Goal: Task Accomplishment & Management: Complete application form

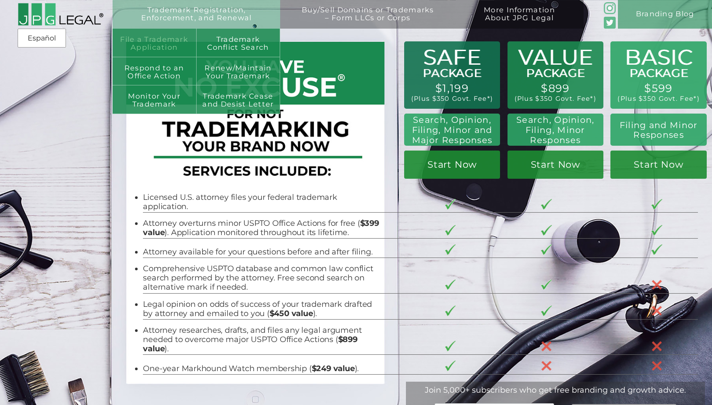
click at [172, 43] on link "File a Trademark Application" at bounding box center [155, 43] width 84 height 29
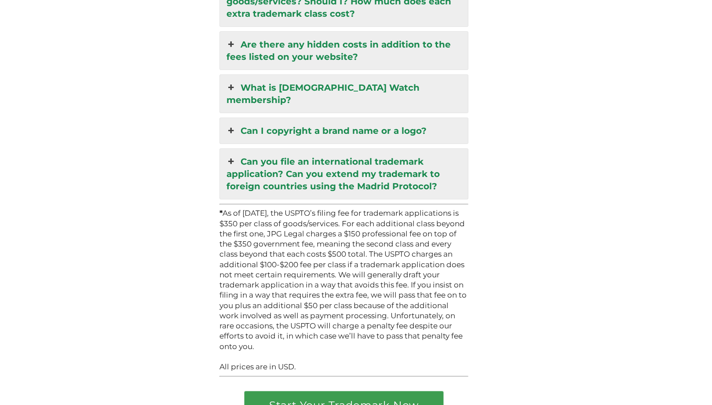
scroll to position [2430, 0]
click at [379, 391] on link "Start Your Trademark Now" at bounding box center [344, 405] width 198 height 28
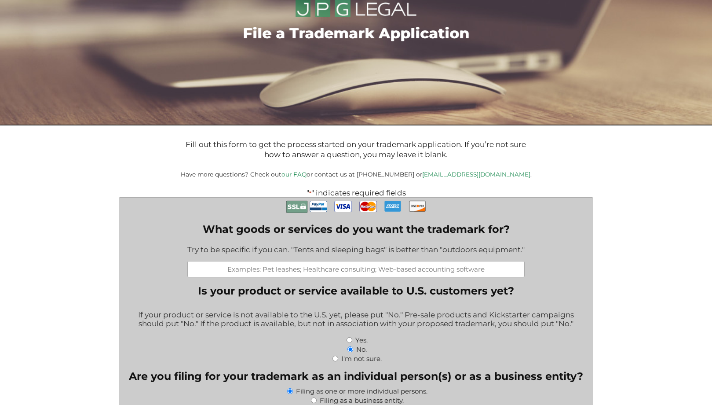
scroll to position [63, 0]
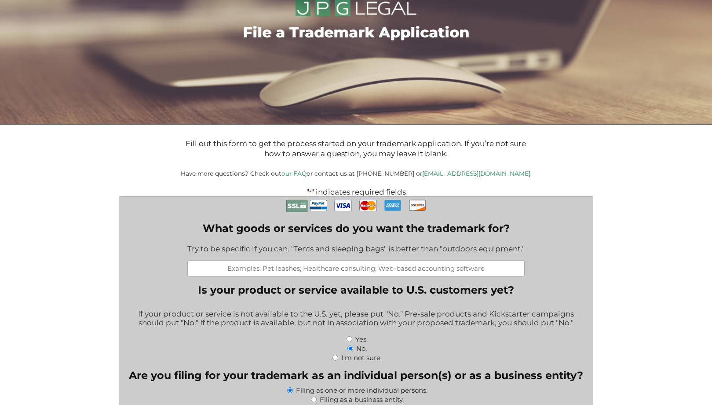
click at [198, 267] on input "What goods or services do you want the trademark for?" at bounding box center [355, 268] width 337 height 16
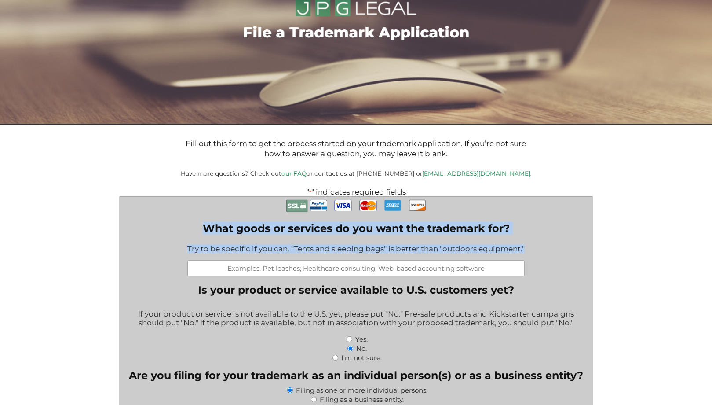
drag, startPoint x: 205, startPoint y: 226, endPoint x: 535, endPoint y: 258, distance: 331.8
copy div "What goods or services do you want the trademark for? Try to be specific if you…"
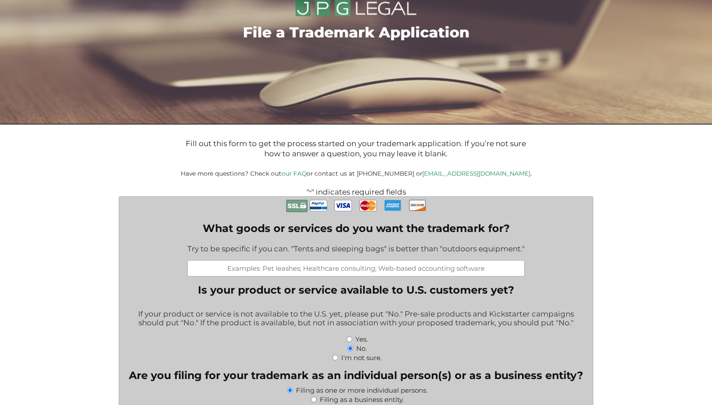
click at [325, 267] on input "What goods or services do you want the trademark for?" at bounding box center [355, 268] width 337 height 16
paste input "Clothing, namely, T-shirts; short-sleeved T-shirts; long-sleeved T-shirts"
type input "Clothing, namely, T-shirts; short-sleeved T-shirts; long-sleeved T-shirts"
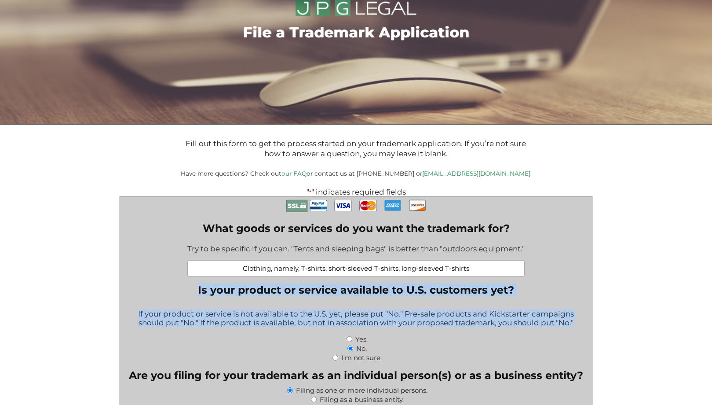
drag, startPoint x: 197, startPoint y: 286, endPoint x: 580, endPoint y: 323, distance: 384.4
click at [580, 323] on fieldset "Is your product or service available to U.S. customers yet? If your product or …" at bounding box center [356, 322] width 460 height 78
copy fieldset "Is your product or service available to U.S. customers yet? If your product or …"
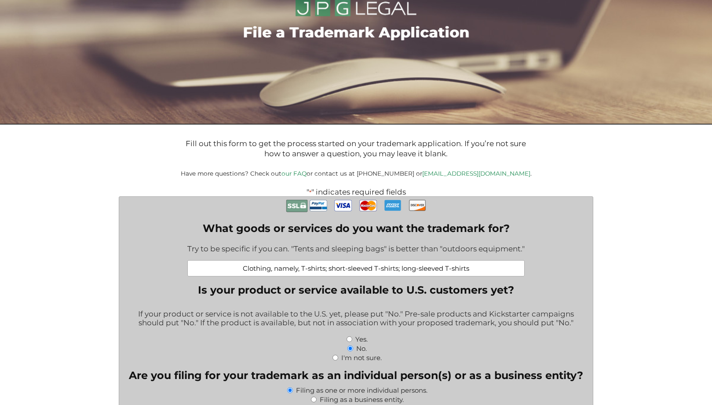
click at [248, 346] on div "No." at bounding box center [356, 347] width 460 height 9
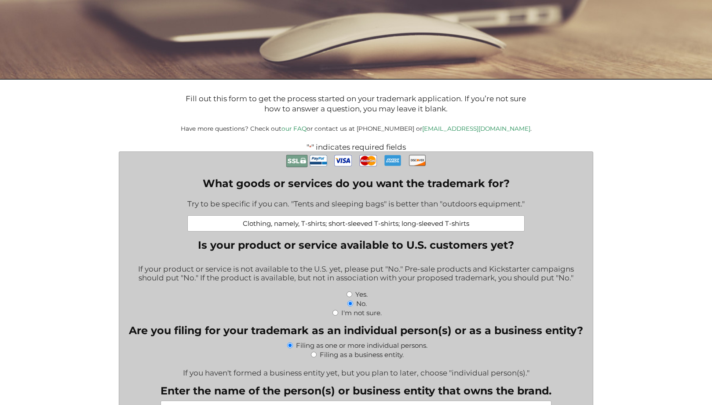
scroll to position [109, 0]
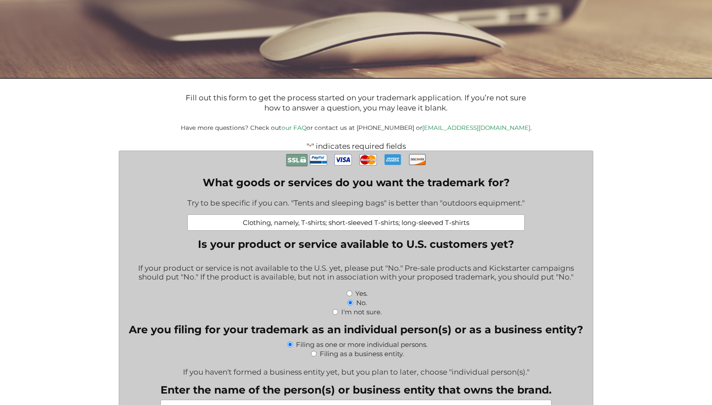
click at [311, 351] on input "Filing as a business entity." at bounding box center [314, 354] width 6 height 6
radio input "true"
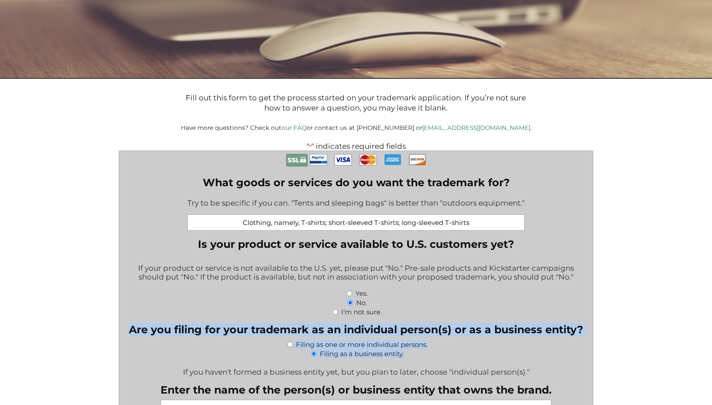
drag, startPoint x: 131, startPoint y: 328, endPoint x: 469, endPoint y: 359, distance: 339.6
click at [469, 359] on fieldset "Are you filing for your trademark as an individual person(s) or as a business e…" at bounding box center [356, 349] width 460 height 53
copy fieldset "Are you filing for your trademark as an individual person(s) or as a business e…"
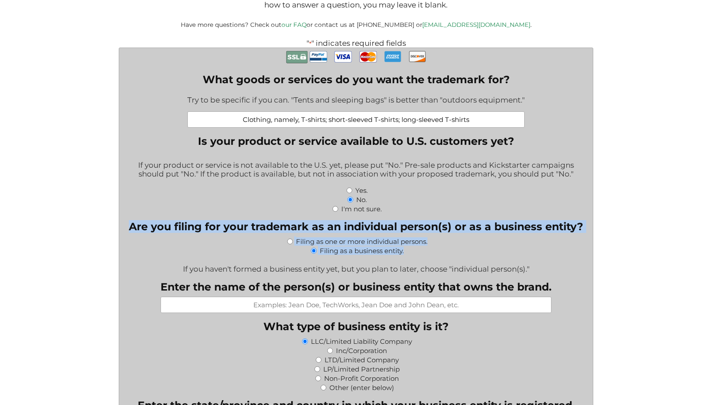
scroll to position [213, 0]
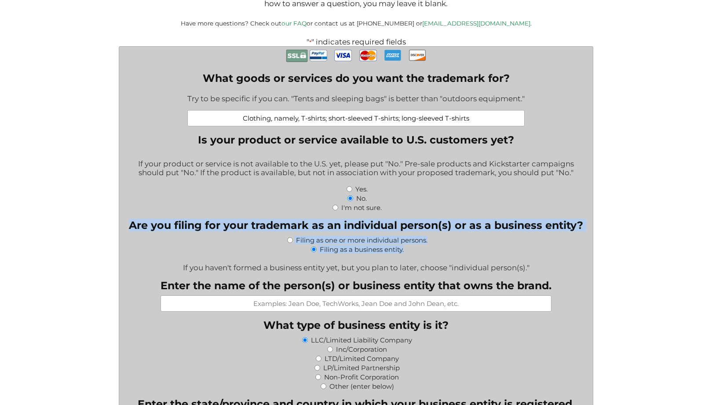
click at [568, 252] on div "Filing as a business entity." at bounding box center [356, 248] width 460 height 9
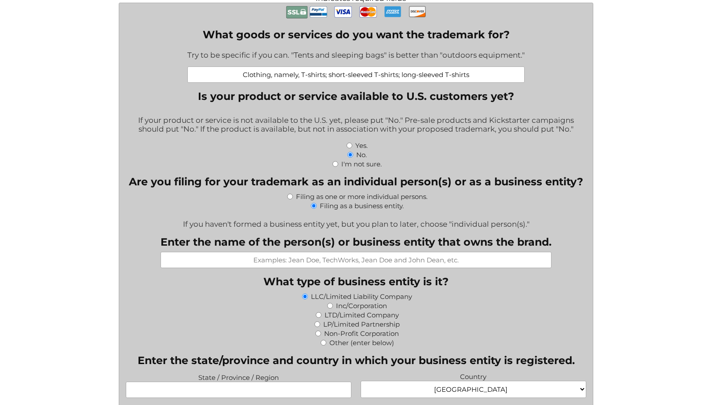
scroll to position [259, 0]
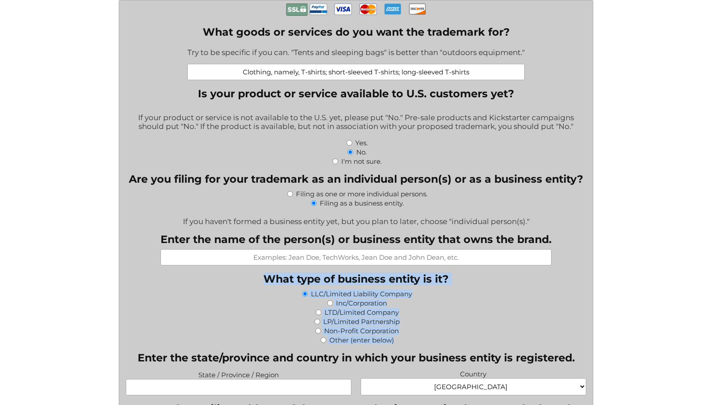
drag, startPoint x: 263, startPoint y: 277, endPoint x: 407, endPoint y: 347, distance: 160.3
copy fieldset "What type of business entity is it? LLC/Limited Liability Company Inc/Corporati…"
click at [480, 319] on div "LP/Limited Partnership" at bounding box center [356, 320] width 460 height 9
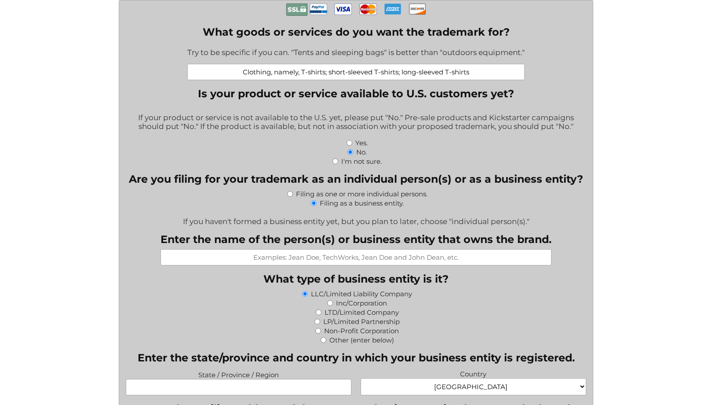
click at [318, 310] on input "LTD/Limited Company" at bounding box center [319, 312] width 6 height 6
radio input "true"
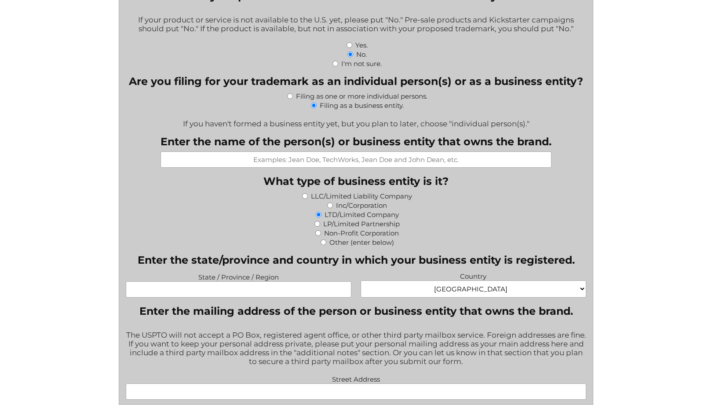
scroll to position [363, 0]
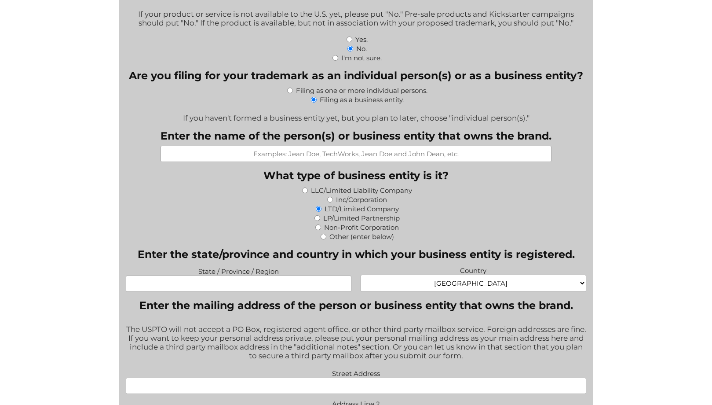
select select "Taiwan"
click at [347, 284] on input "State / Province / Region" at bounding box center [239, 283] width 226 height 16
click at [344, 281] on input "State / Province / Region" at bounding box center [239, 283] width 226 height 16
click at [239, 285] on input "State / Province / Region" at bounding box center [239, 283] width 226 height 16
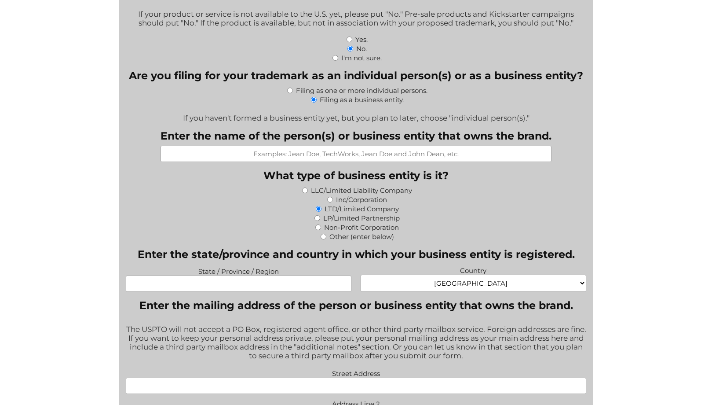
click at [157, 215] on div "LP/Limited Partnership" at bounding box center [356, 217] width 460 height 9
click at [225, 283] on input "State / Province / Region" at bounding box center [239, 283] width 226 height 16
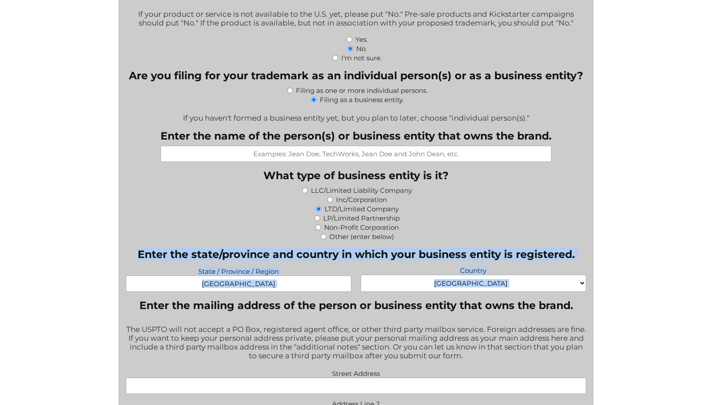
drag, startPoint x: 134, startPoint y: 251, endPoint x: 589, endPoint y: 296, distance: 457.0
copy fieldset "Enter the state/province and country in which your business entity is registere…"
click at [265, 290] on div "State / Province / Region Taipei Country Afghanistan Albania Algeria American S…" at bounding box center [355, 279] width 469 height 31
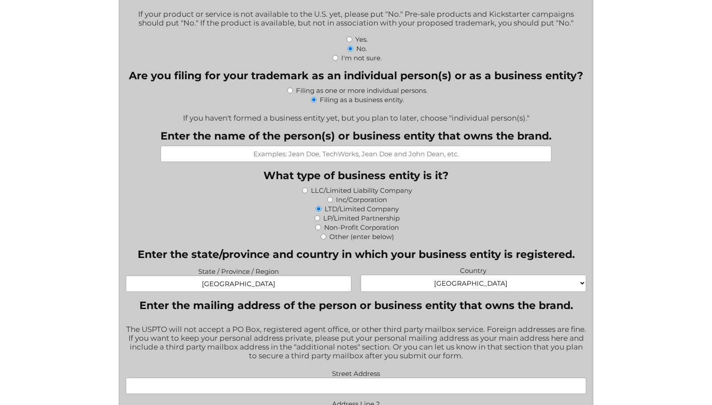
click at [267, 286] on input "Taipei" at bounding box center [239, 283] width 226 height 16
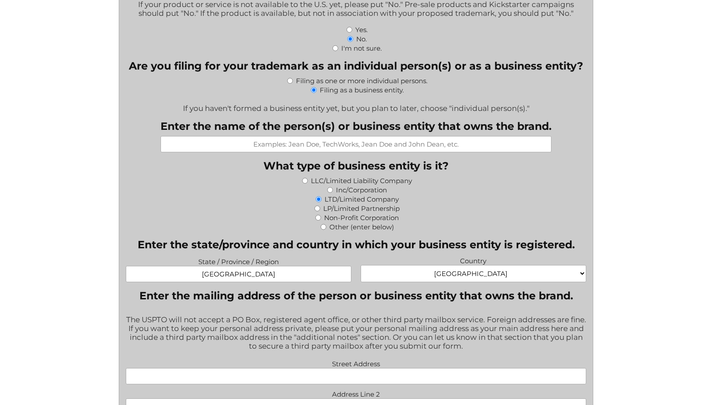
type input "Taipei City"
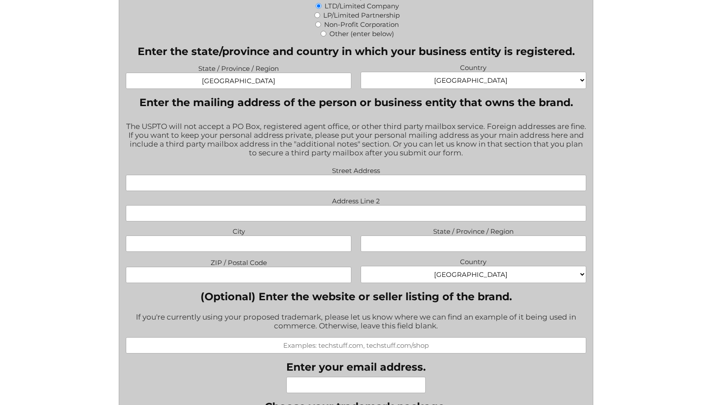
scroll to position [565, 0]
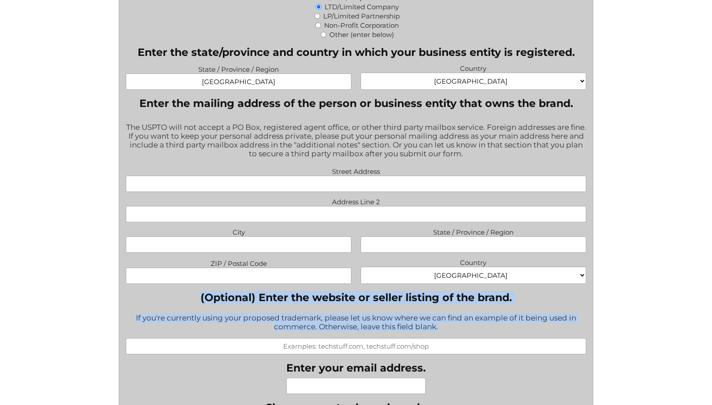
drag, startPoint x: 194, startPoint y: 295, endPoint x: 459, endPoint y: 330, distance: 267.0
click at [459, 330] on div "(Optional) Enter the website or seller listing of the brand. If you're currentl…" at bounding box center [356, 322] width 460 height 63
copy div "(Optional) Enter the website or seller listing of the brand. If you're currentl…"
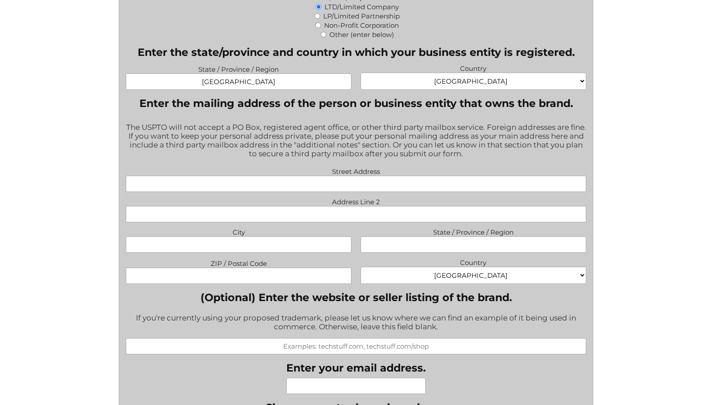
click at [550, 259] on div "Street Address Address Line 2 City State / Province / Region ZIP / Postal Code …" at bounding box center [355, 226] width 469 height 122
type input "6F, No. 14, Lane 155, Dun Hua North Road, Song Shan District"
drag, startPoint x: 382, startPoint y: 209, endPoint x: 387, endPoint y: 211, distance: 6.0
drag, startPoint x: 343, startPoint y: 214, endPoint x: 289, endPoint y: 213, distance: 55.0
click at [289, 213] on input "Taipei City, Taiwan, Post" at bounding box center [356, 214] width 460 height 16
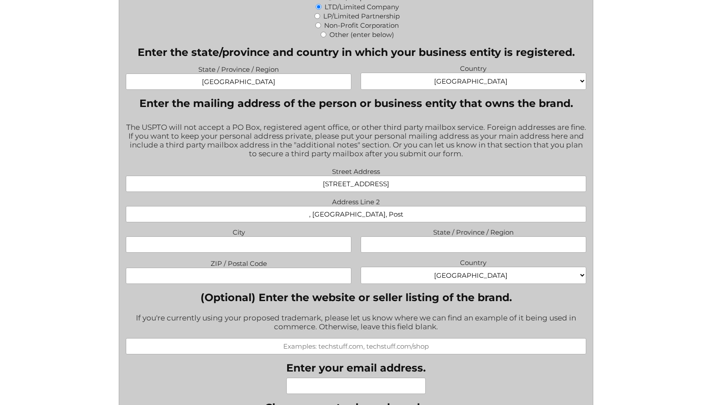
type input ", Taiwan, Post"
paste input "Taipei City"
type input "Taipei City"
paste input "Taipei City"
type input "Taipei City"
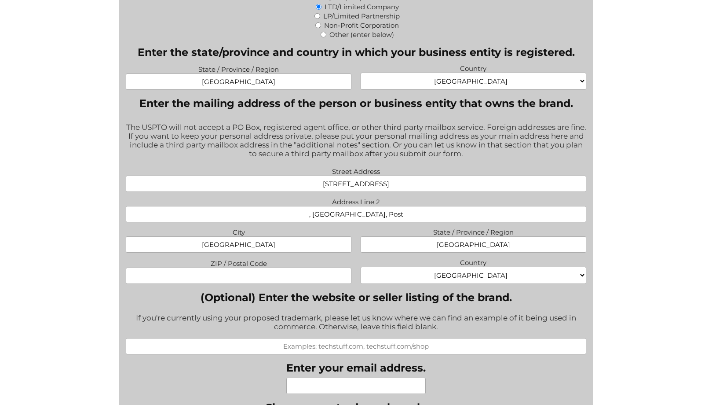
drag, startPoint x: 302, startPoint y: 244, endPoint x: 180, endPoint y: 234, distance: 122.6
click at [180, 236] on input "Taipei City" at bounding box center [239, 244] width 226 height 16
click at [241, 276] on input "ZIP / Postal Code" at bounding box center [239, 275] width 226 height 16
type input "10521"
select select "Taiwan"
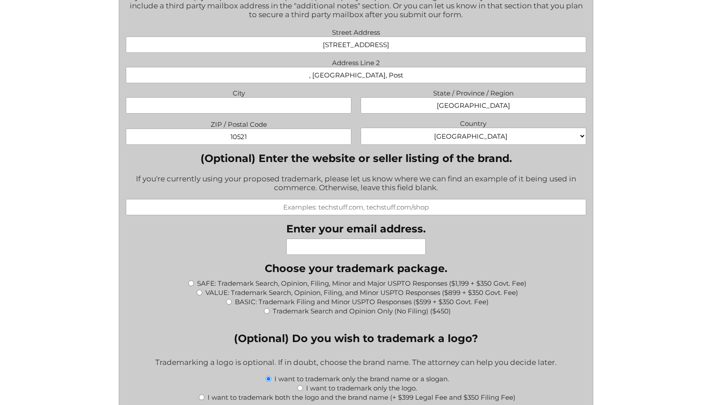
scroll to position [722, 0]
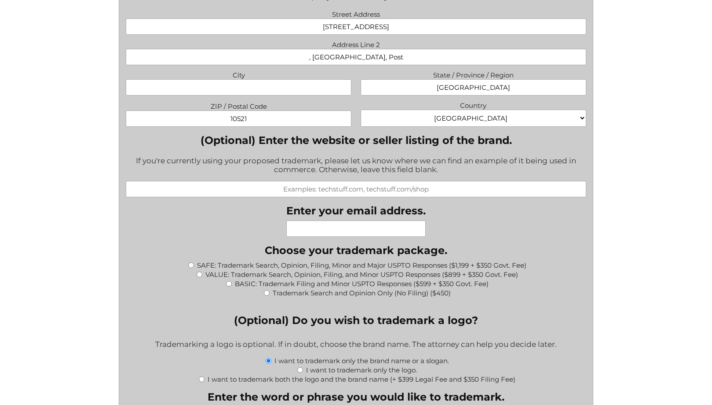
type input "platini.chang@gmail.com"
click at [159, 269] on div "VALUE: Trademark Search, Opinion, Filing, and Minor USPTO Responses ($899 + $35…" at bounding box center [356, 273] width 460 height 9
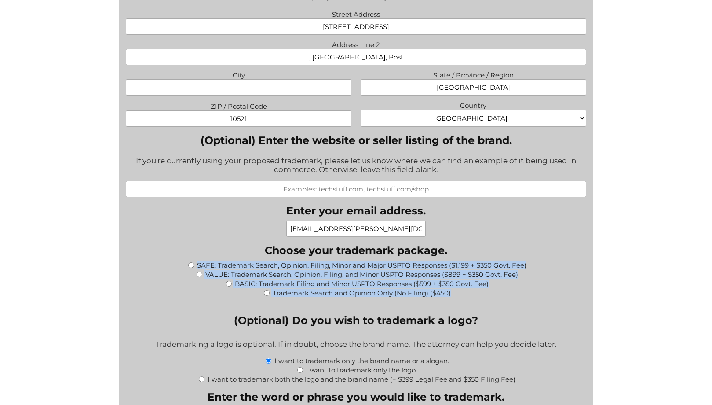
drag, startPoint x: 195, startPoint y: 260, endPoint x: 460, endPoint y: 296, distance: 266.8
click at [460, 296] on fieldset "Choose your trademark package. * SAFE: Trademark Search, Opinion, Filing, Minor…" at bounding box center [356, 275] width 460 height 63
copy div "SAFE: Trademark Search, Opinion, Filing, Minor and Major USPTO Responses ($1,19…"
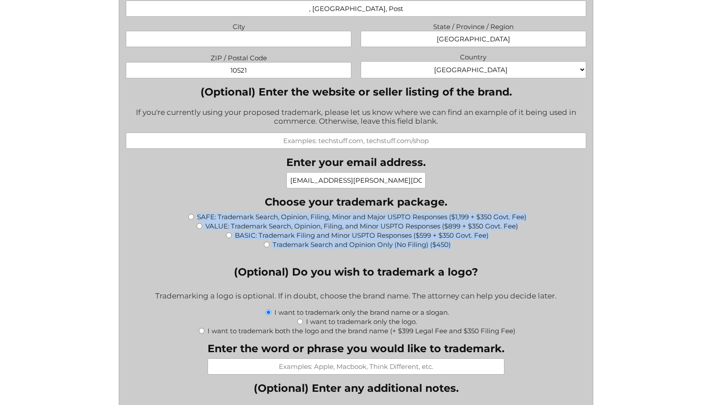
scroll to position [789, 0]
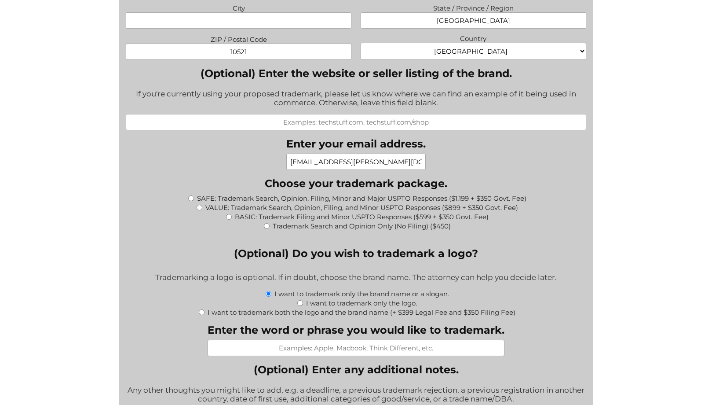
click at [181, 256] on fieldset "(Optional) Do you wish to trademark a logo? Trademarking a logo is optional. If…" at bounding box center [356, 281] width 460 height 69
